Goal: Information Seeking & Learning: Learn about a topic

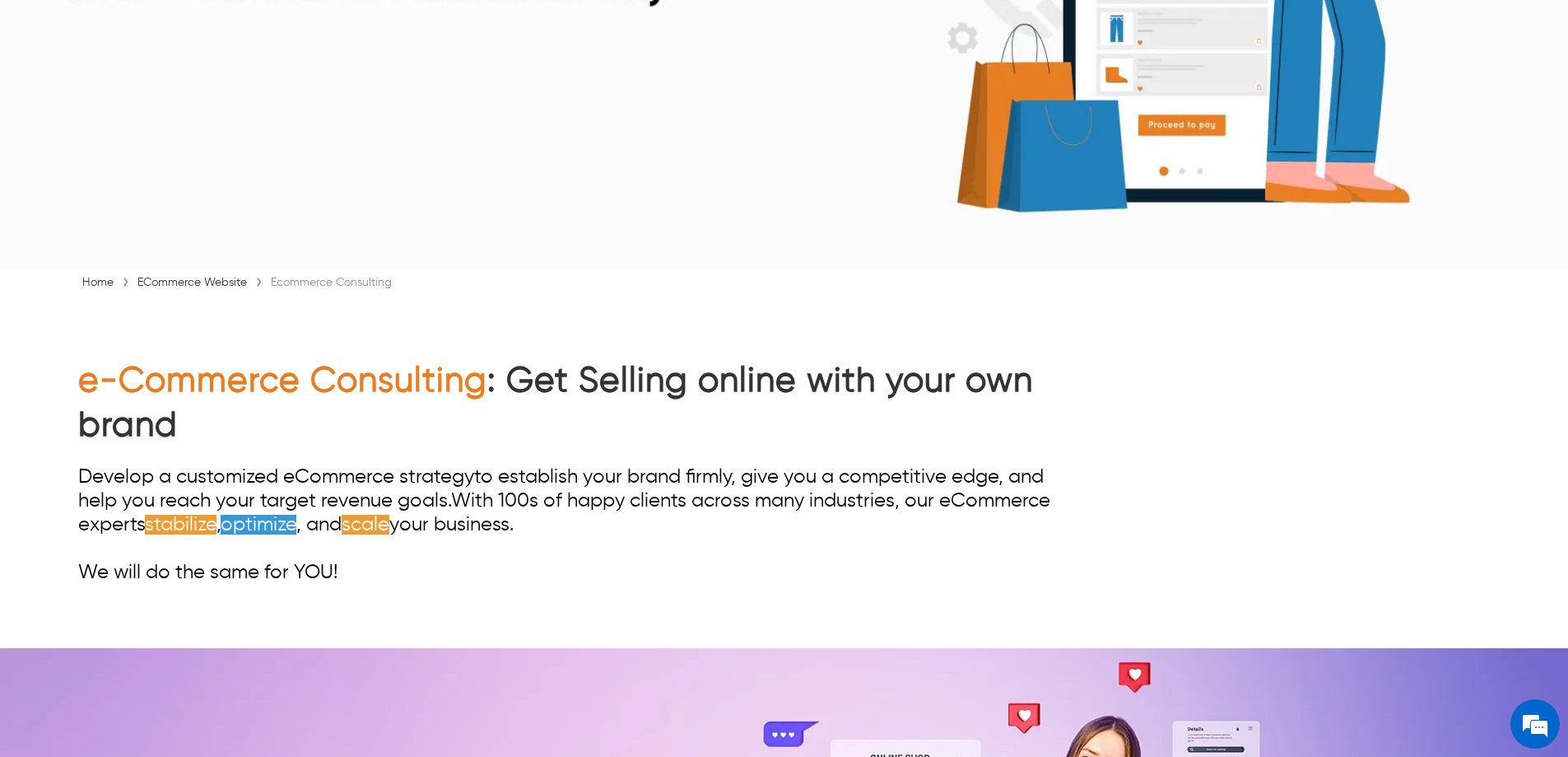
scroll to position [494, 0]
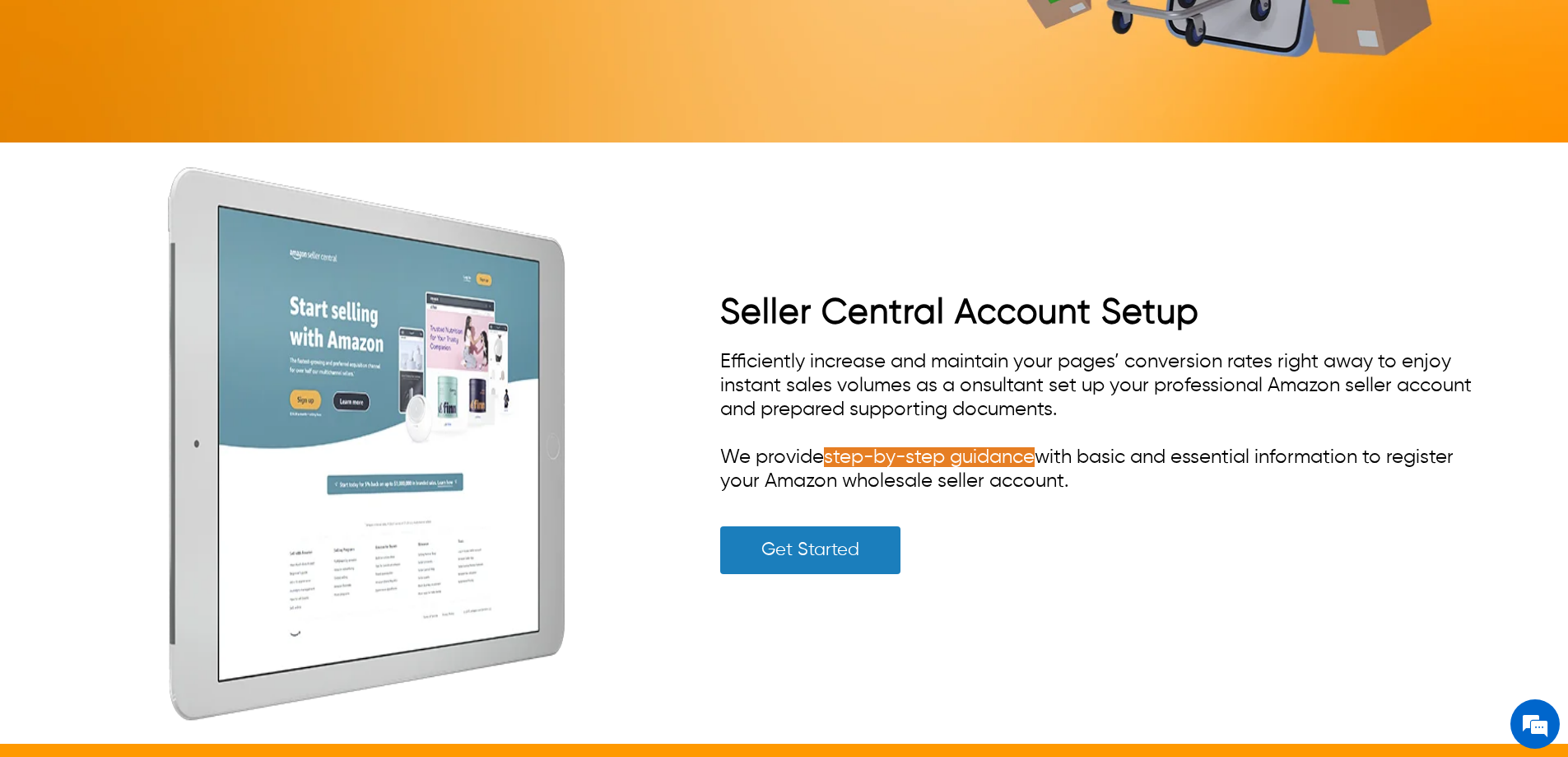
scroll to position [9457, 0]
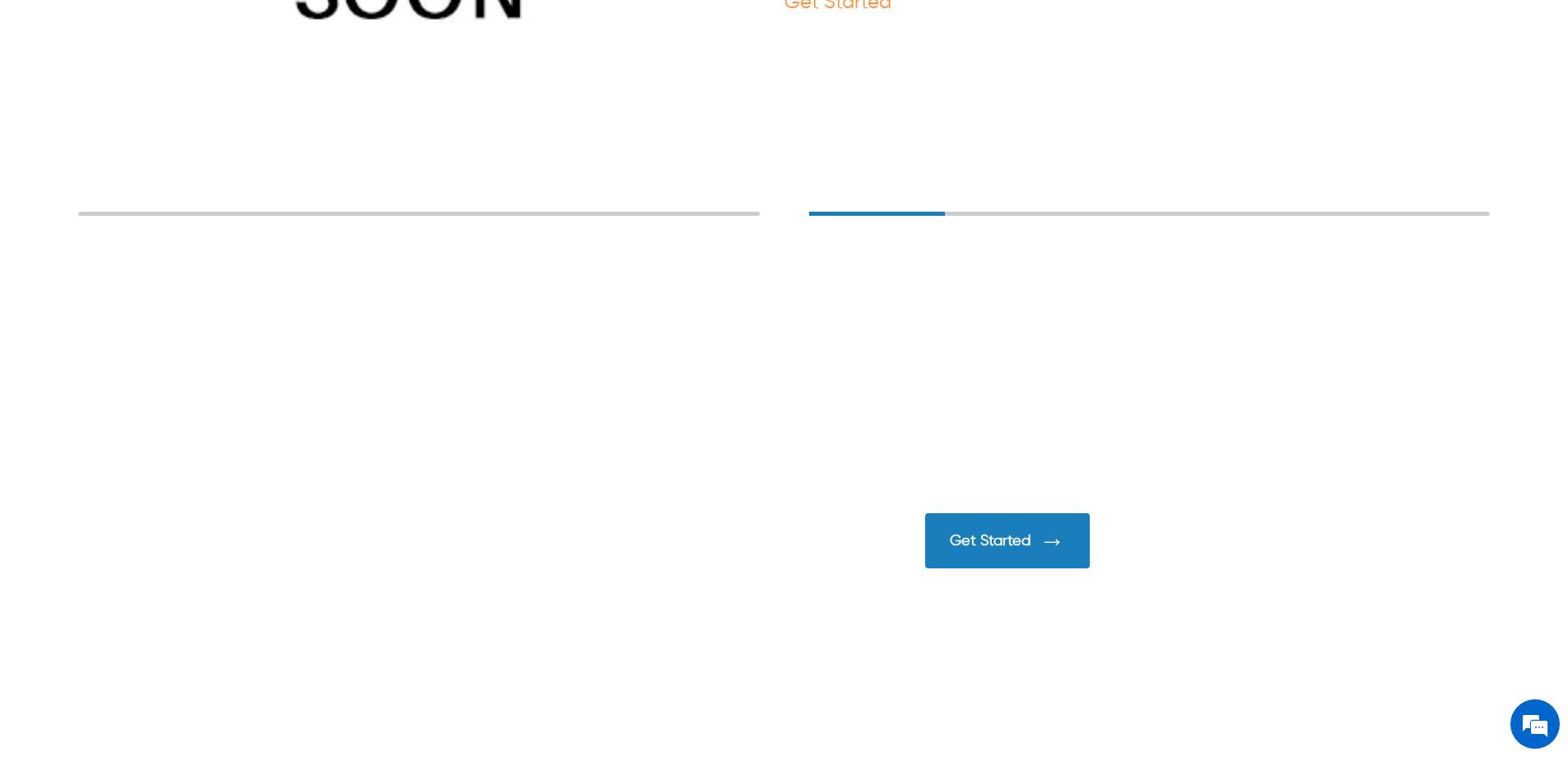
scroll to position [1729, 0]
